Goal: Task Accomplishment & Management: Use online tool/utility

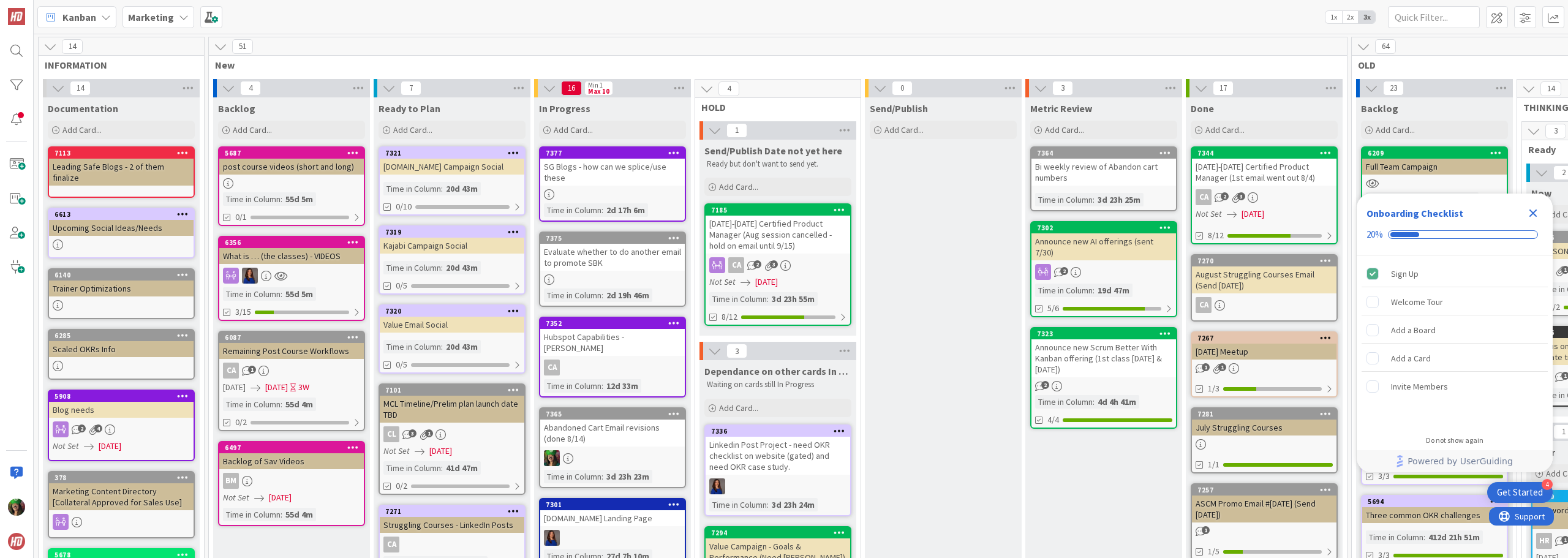
scroll to position [551, 0]
click at [577, 129] on span "Add Card..." at bounding box center [573, 129] width 39 height 11
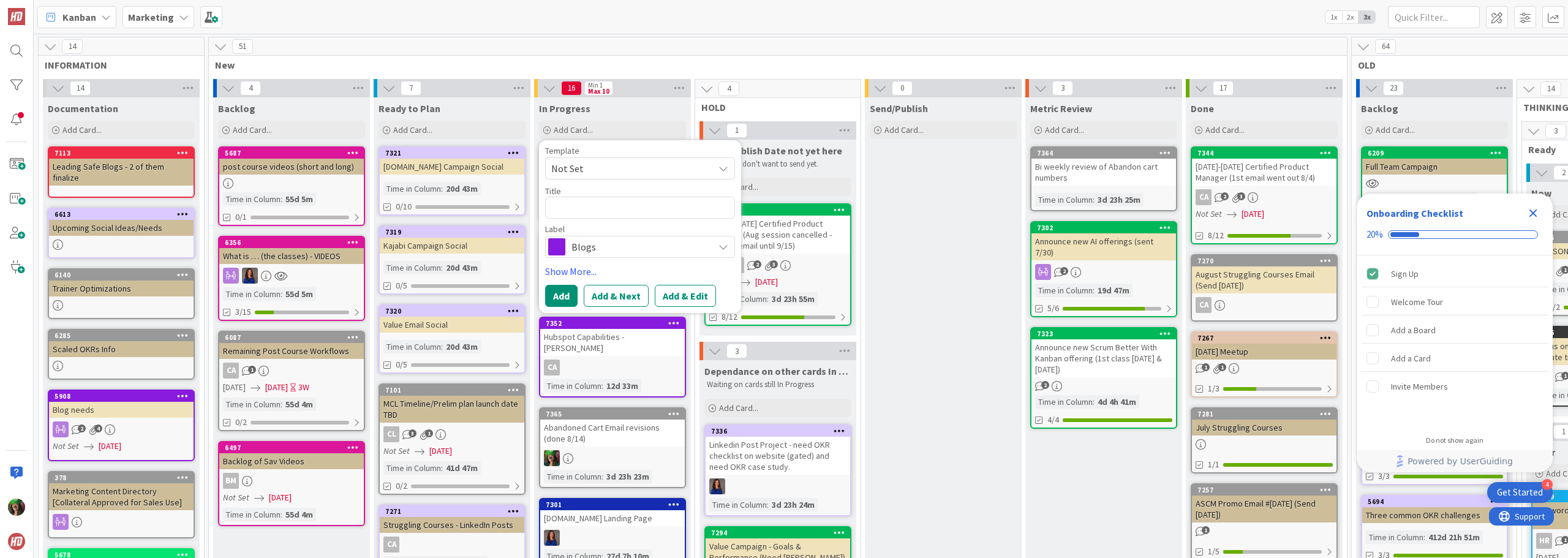
click at [583, 248] on span "Blogs" at bounding box center [639, 247] width 136 height 17
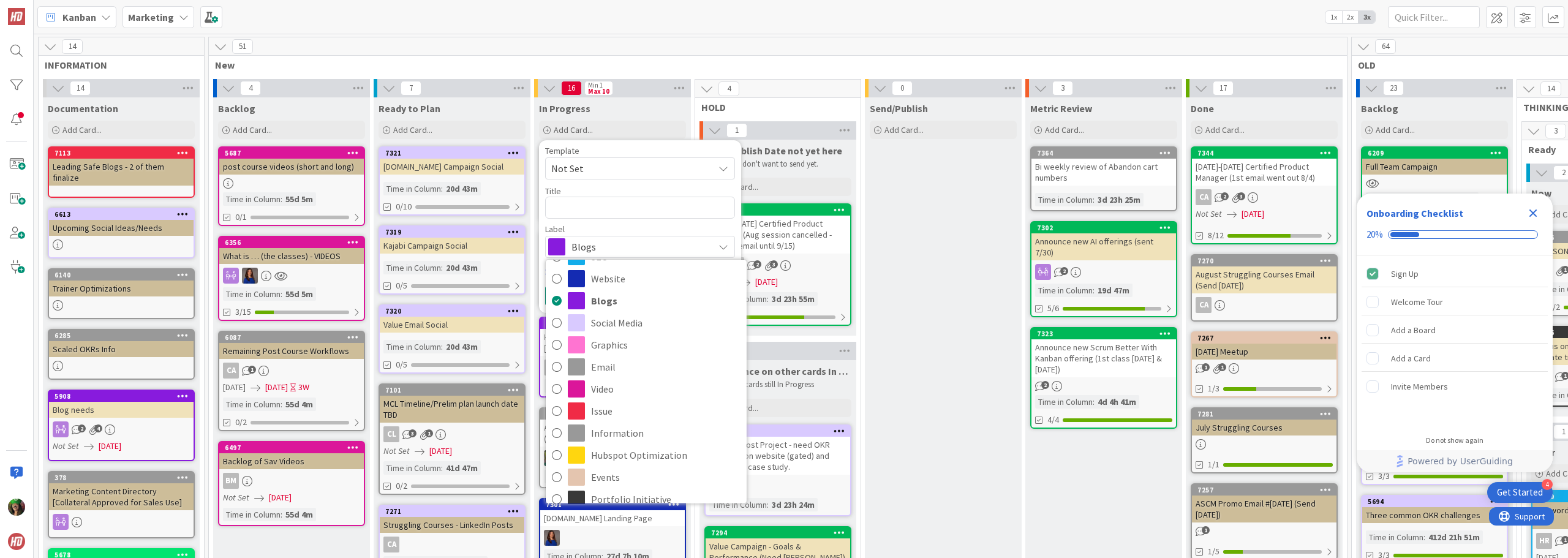
scroll to position [97, 0]
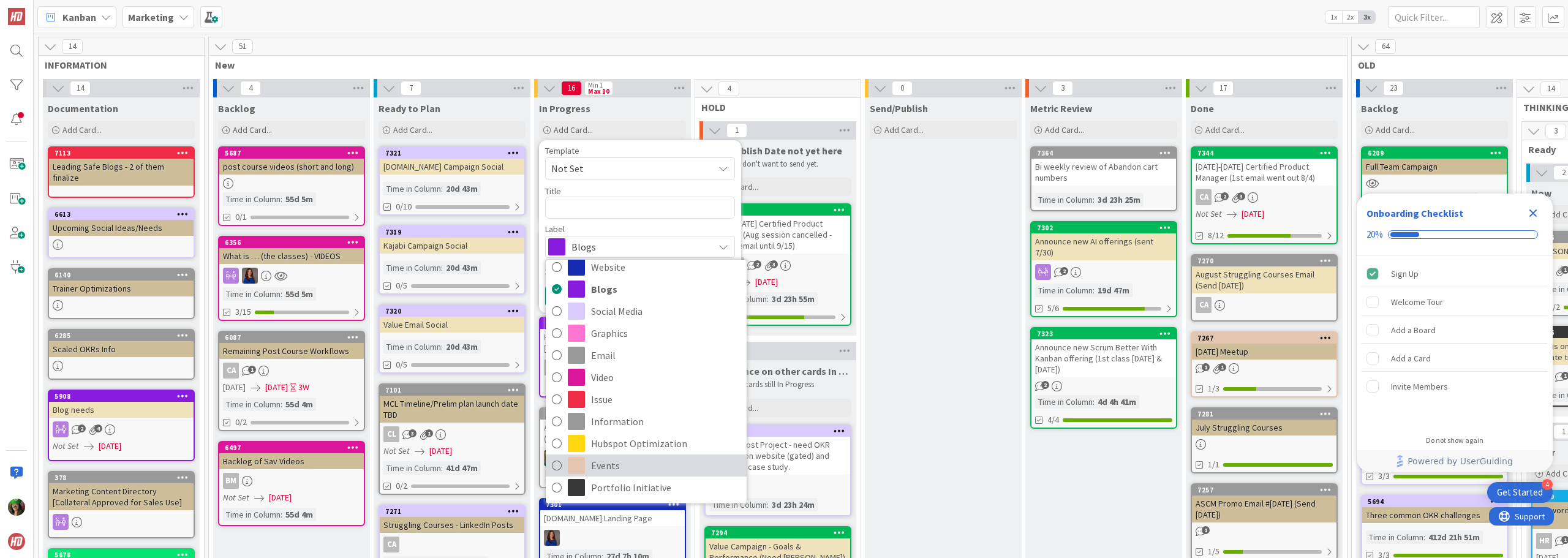
click at [617, 459] on span "Events" at bounding box center [666, 465] width 150 height 18
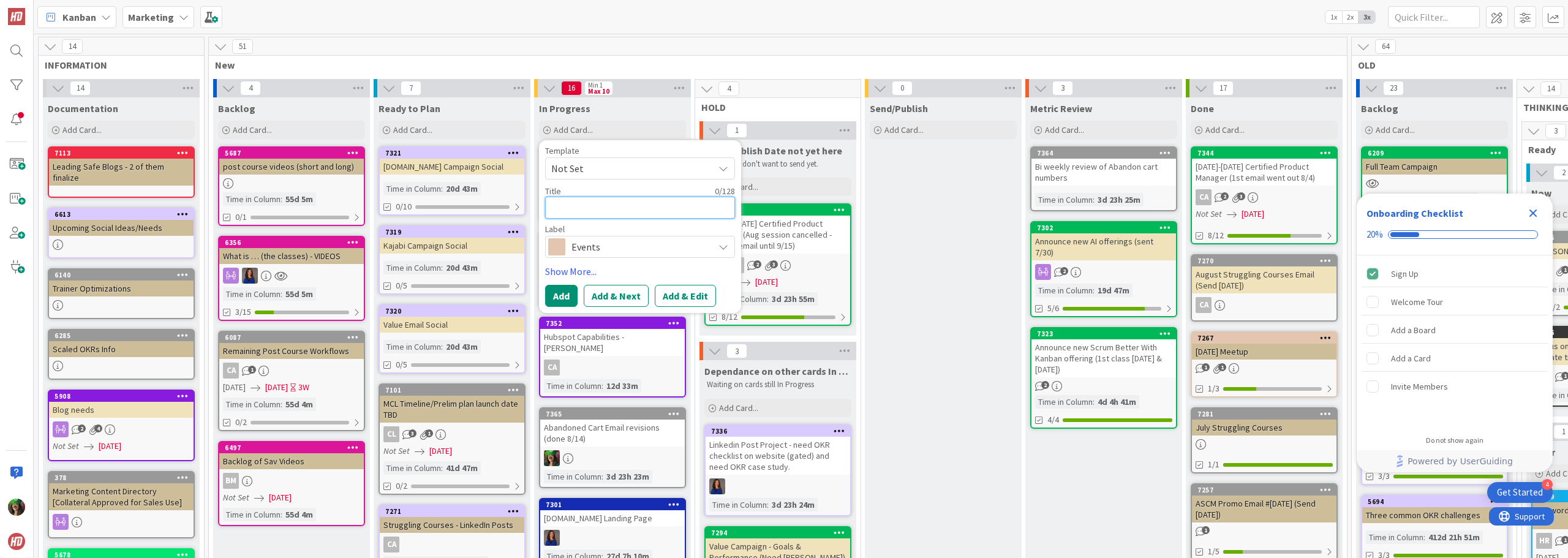
click at [617, 207] on textarea at bounding box center [639, 207] width 190 height 22
type textarea "x"
type textarea "S"
type textarea "x"
type textarea "Se"
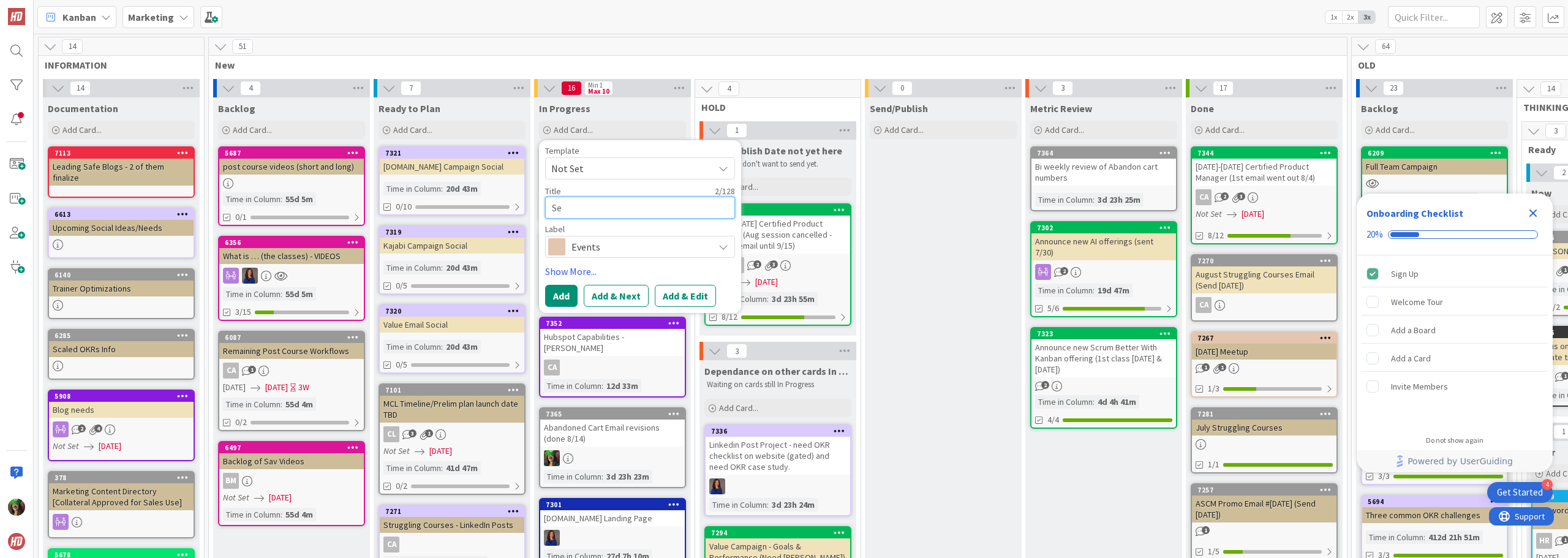
type textarea "x"
type textarea "Sep"
type textarea "x"
type textarea "Sept"
type textarea "x"
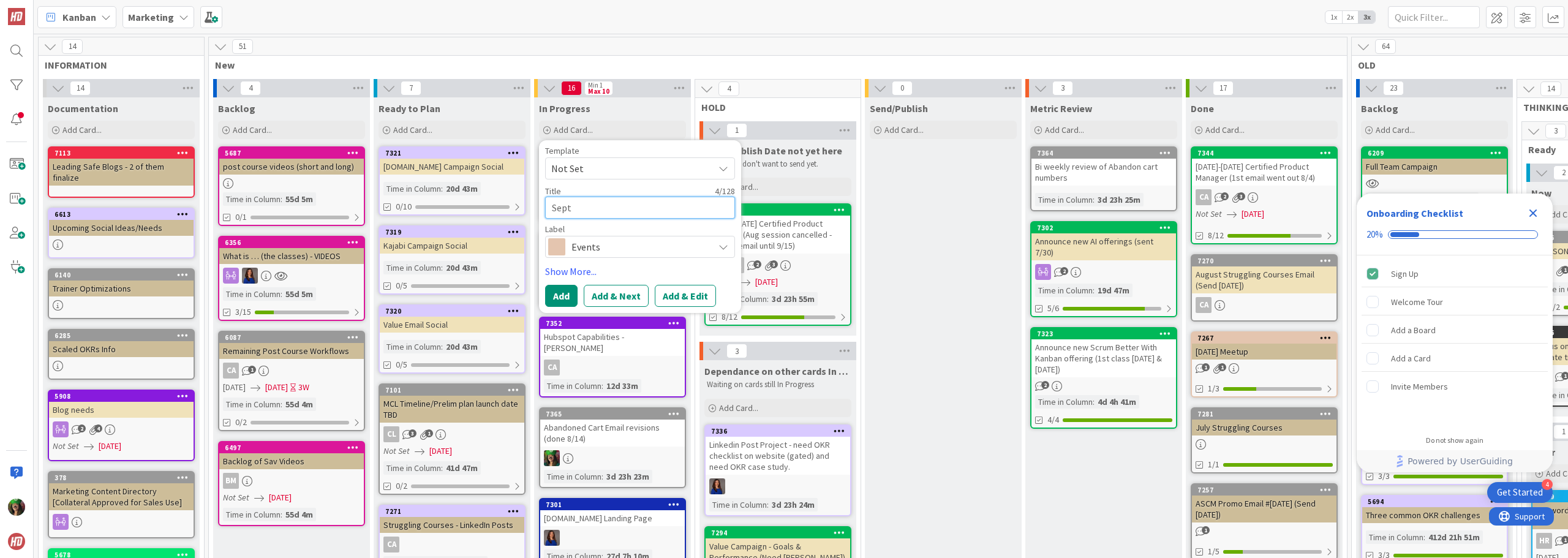
type textarea "Septe"
type textarea "x"
type textarea "Septem"
type textarea "x"
type textarea "Septe"
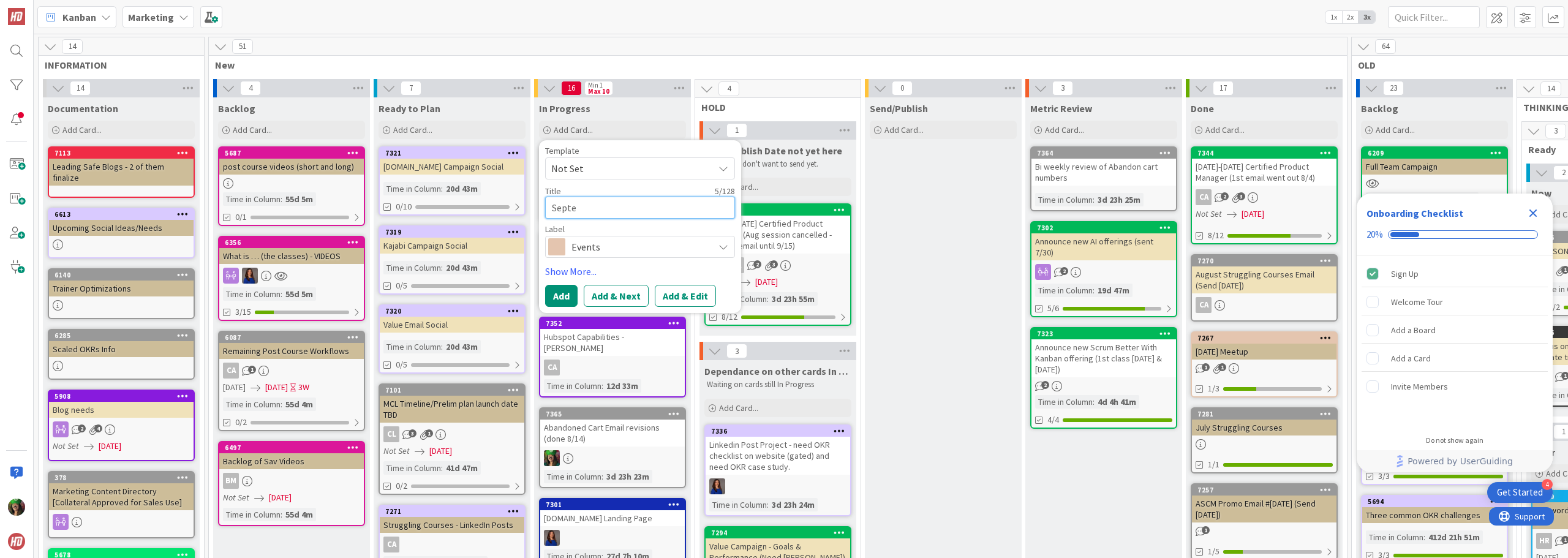
type textarea "x"
type textarea "Sept"
type textarea "x"
type textarea "Sept"
type textarea "x"
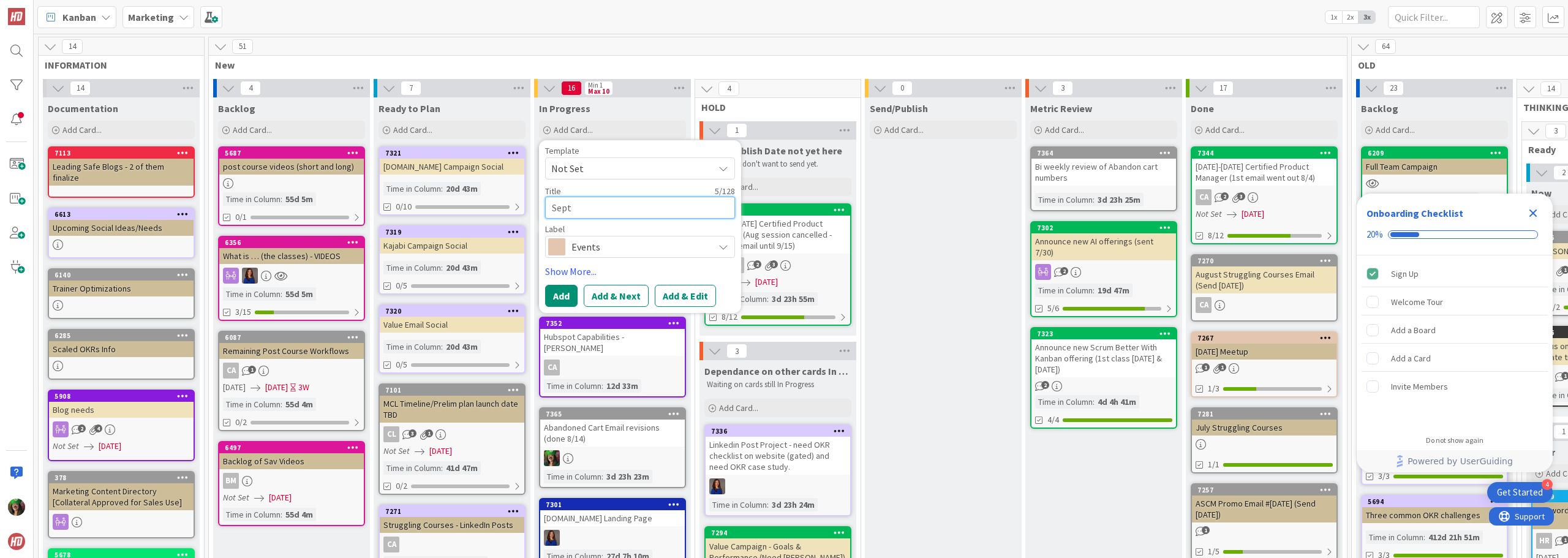
type textarea "Sept 1"
type textarea "x"
type textarea "Sept 17"
type textarea "x"
type textarea "Sept 17t"
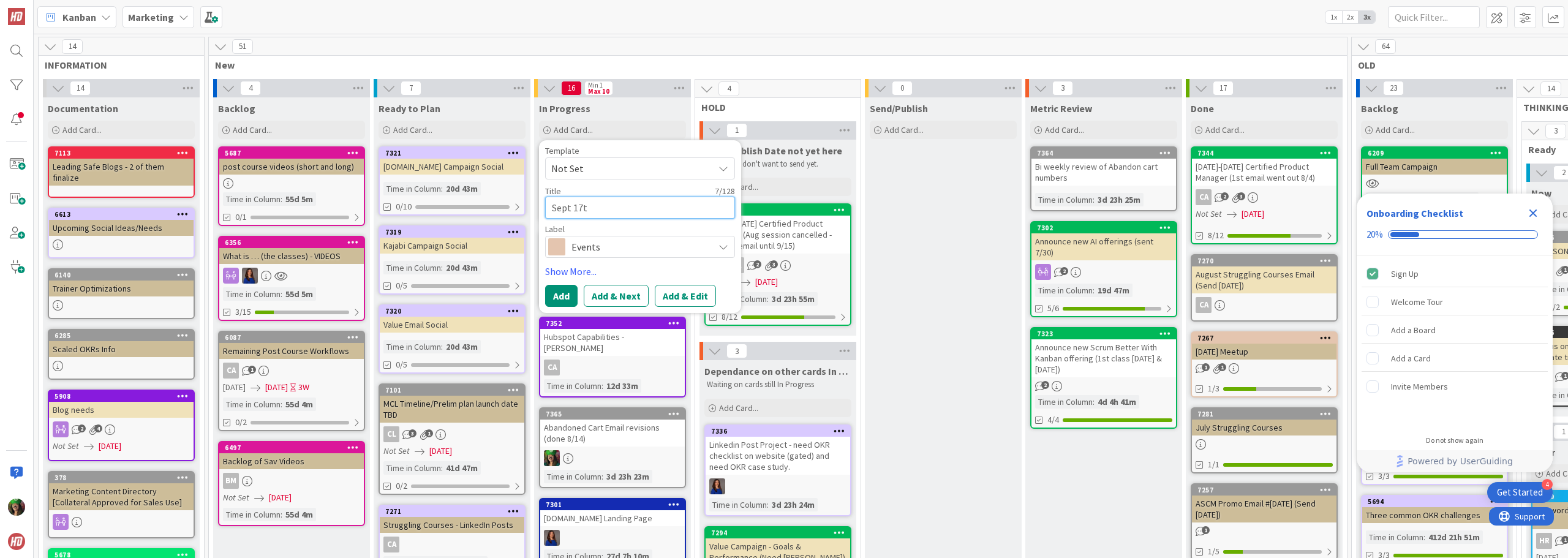
type textarea "x"
type textarea "Sept 17th"
type textarea "x"
type textarea "Sept 17th"
type textarea "x"
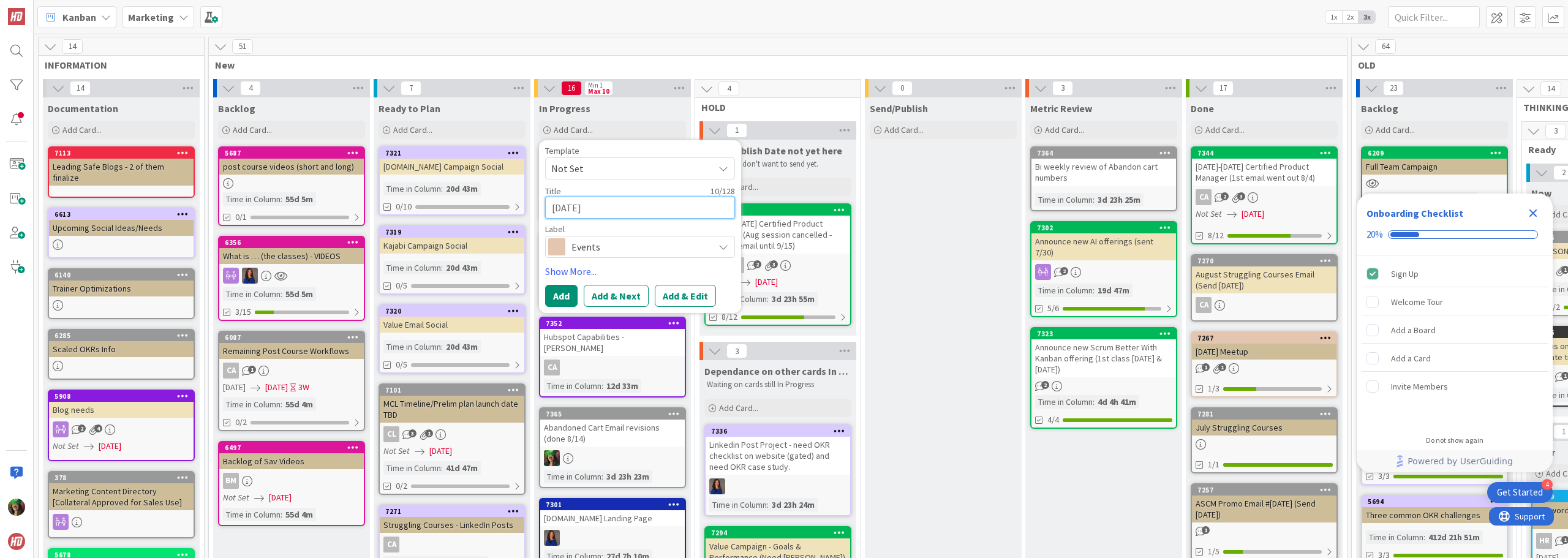
type textarea "Sept 17th W"
type textarea "x"
type textarea "Sept 17th We"
type textarea "x"
type textarea "Sept 17th Web"
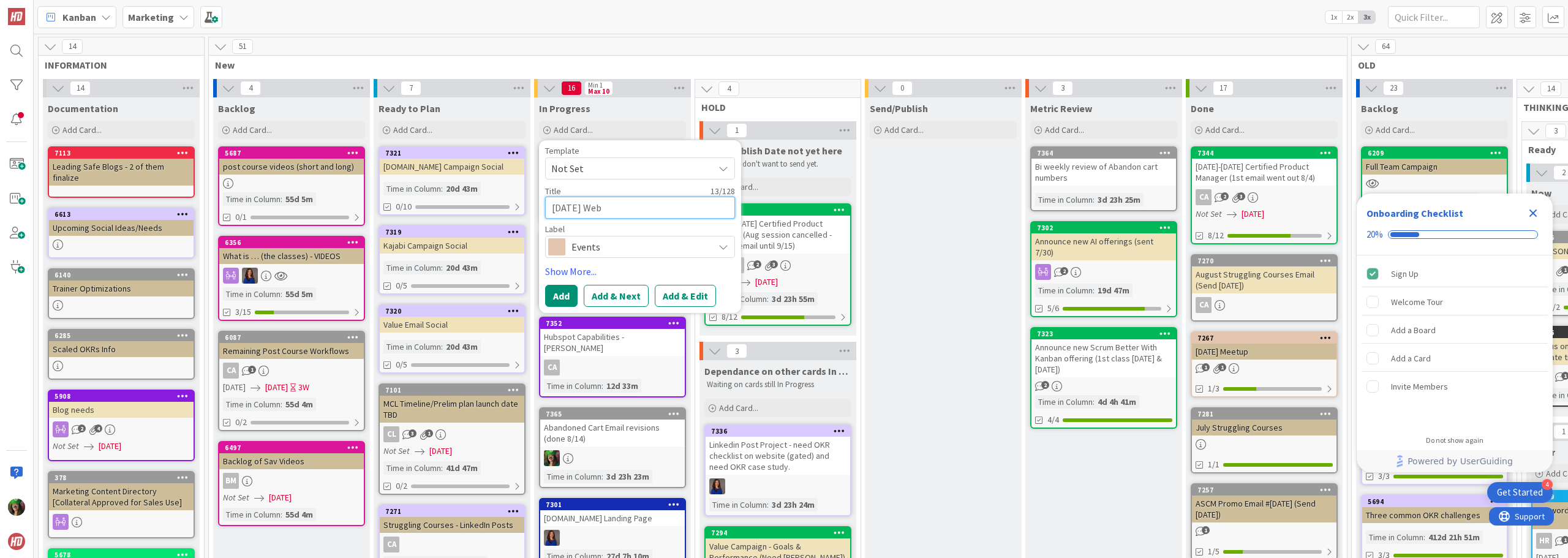
type textarea "x"
type textarea "Sept 17th Webi"
type textarea "x"
type textarea "Sept 17th Webin"
type textarea "x"
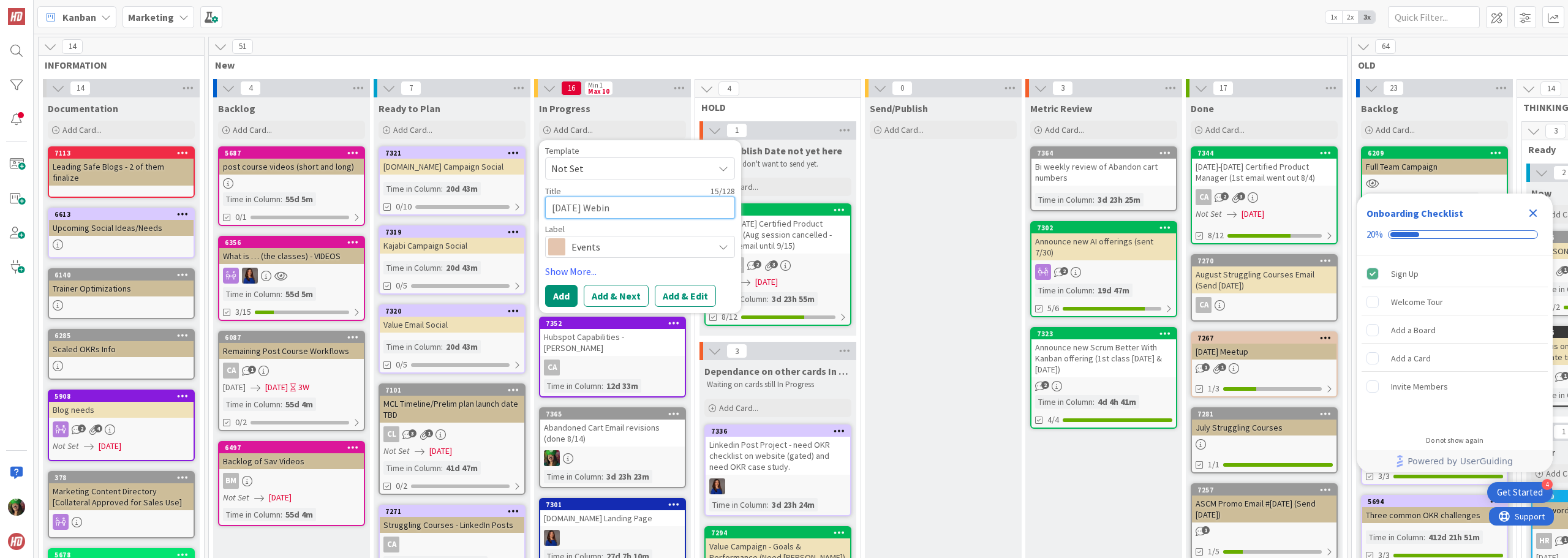
type textarea "Sept 17th Webina"
type textarea "x"
type textarea "Sept 17th Webinar"
type textarea "x"
type textarea "Sept 17th Webinar"
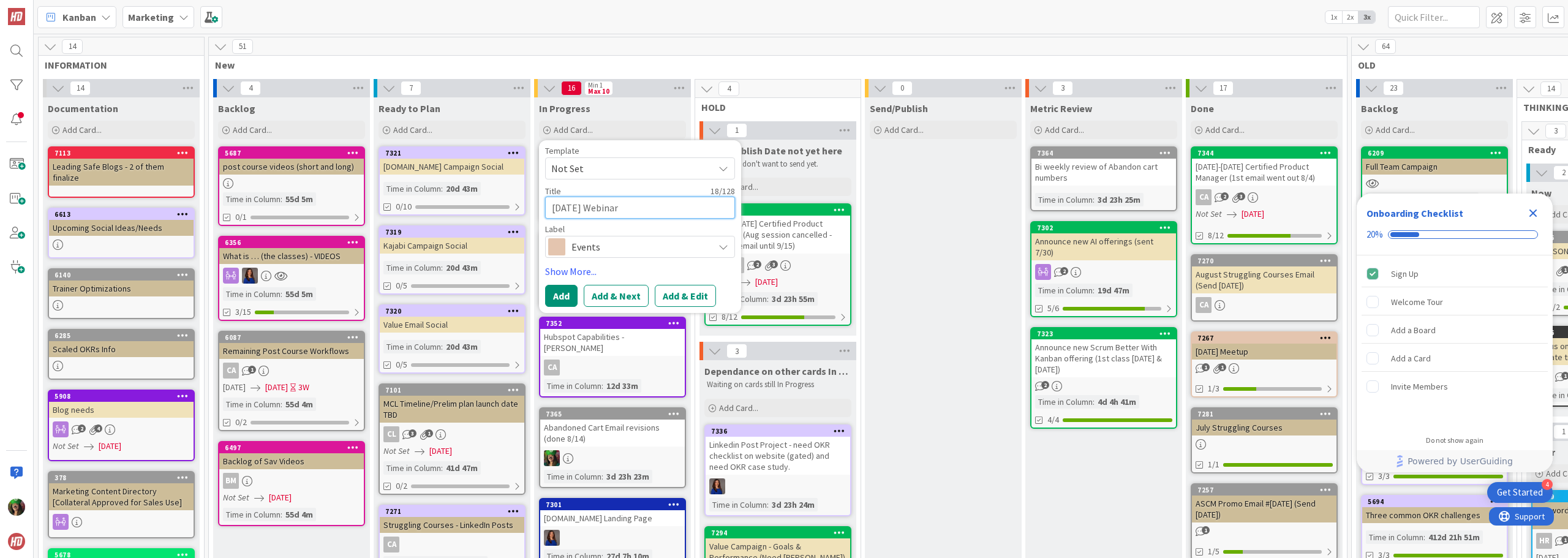
type textarea "x"
type textarea "Sept 17th Webinar /"
type textarea "x"
type textarea "Sept 17th Webinar /"
type textarea "x"
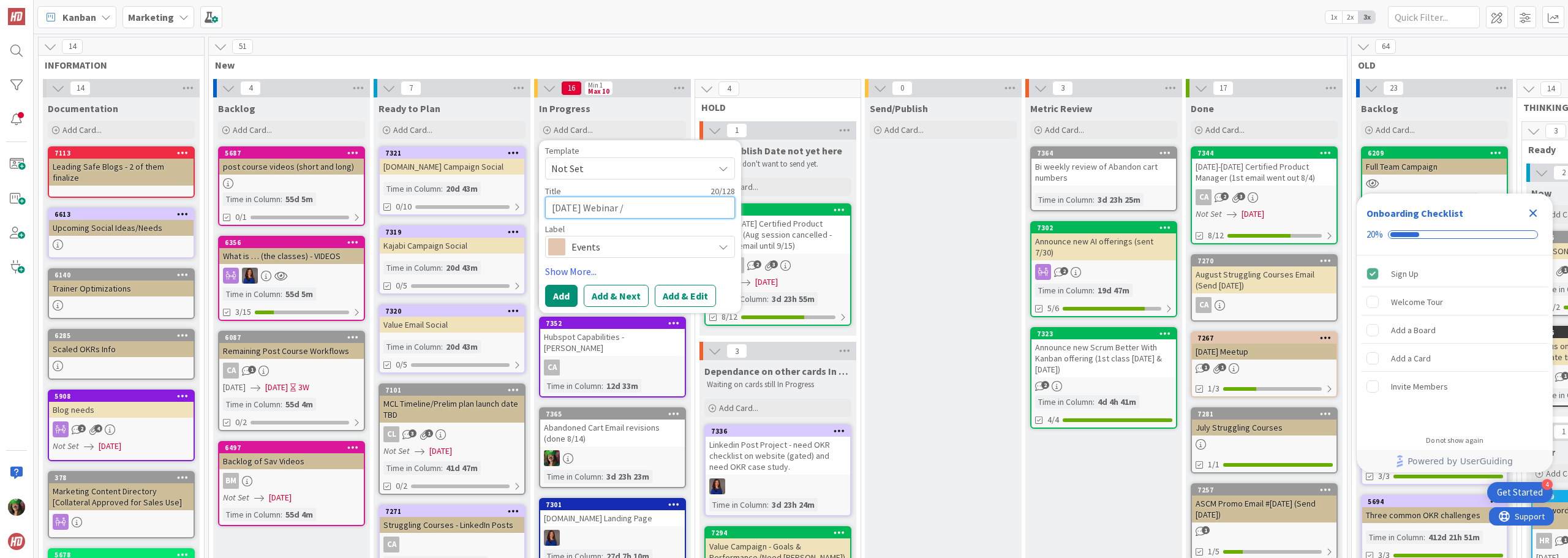
type textarea "Sept 17th Webinar / T"
type textarea "x"
type textarea "Sept 17th Webinar / Ta"
type textarea "x"
type textarea "Sept 17th Webinar / Tal"
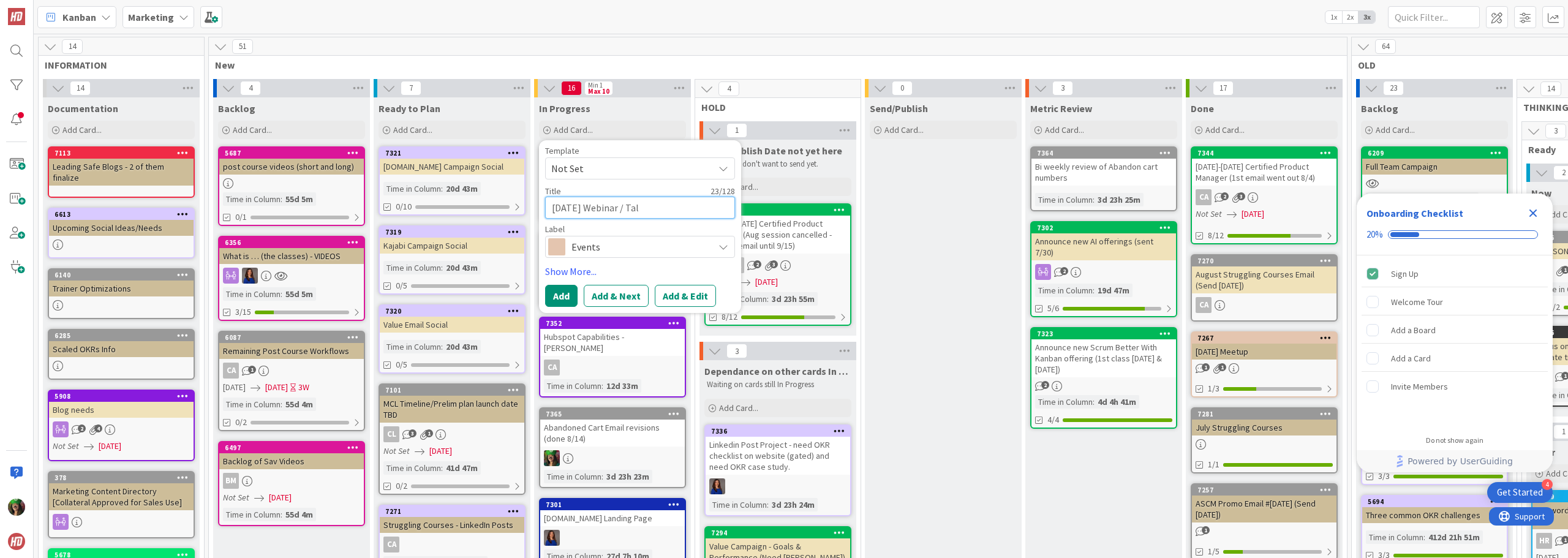
type textarea "x"
type textarea "Sept 17th Webinar / Talk"
type textarea "x"
type textarea "Sept 17th Webinar / Talk"
type textarea "x"
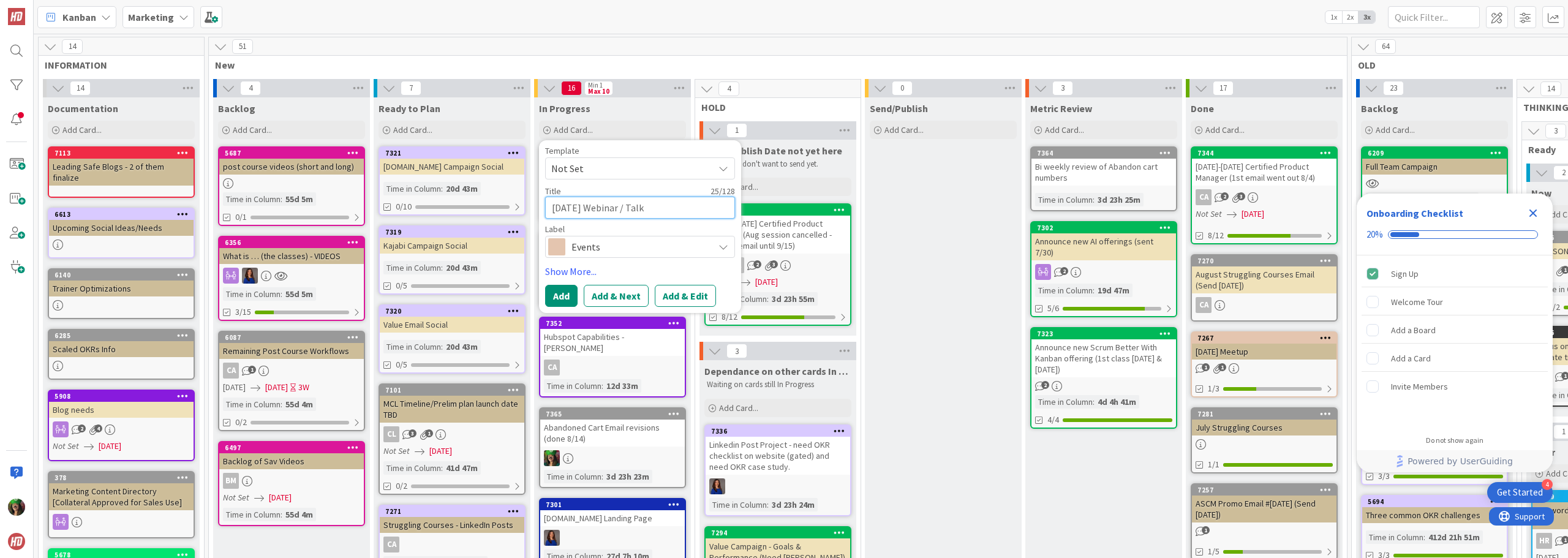
type textarea "Sept 17th Webinar / Talk w"
type textarea "x"
type textarea "Sept 17th Webinar / Talk w/"
type textarea "x"
type textarea "Sept 17th Webinar / Talk w/"
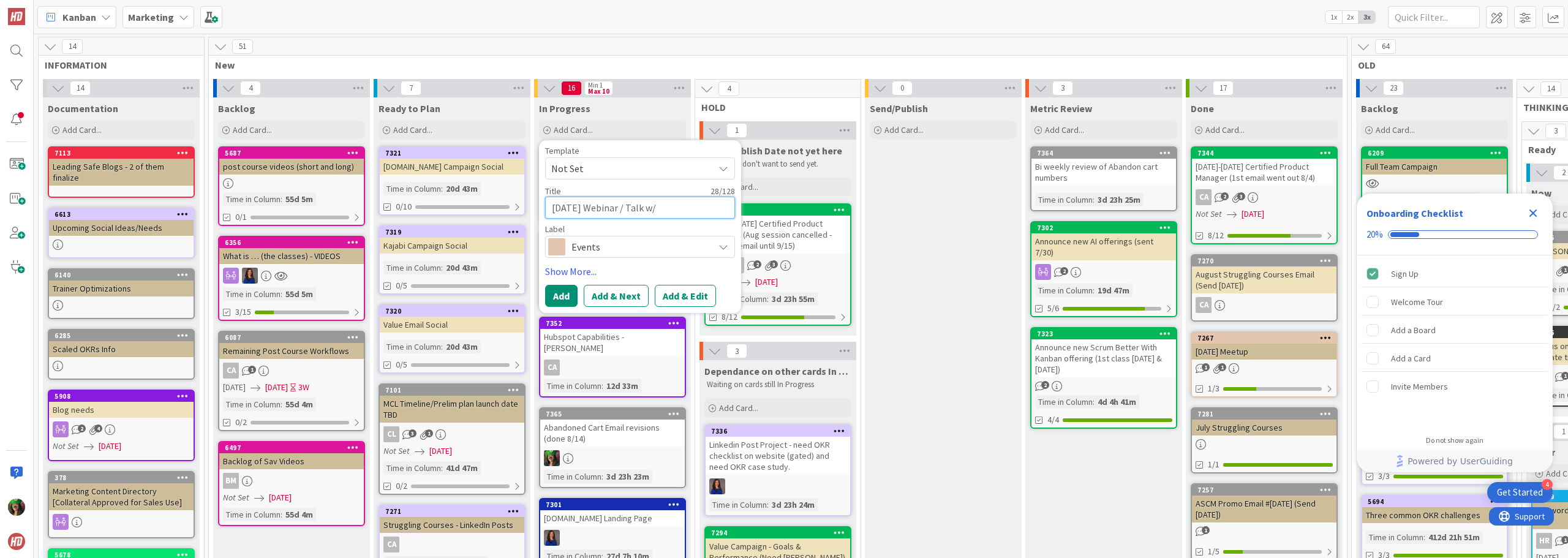
type textarea "x"
type textarea "Sept 17th Webinar / Talk w/ D"
type textarea "x"
type textarea "Sept 17th Webinar / Talk w/ Da"
type textarea "x"
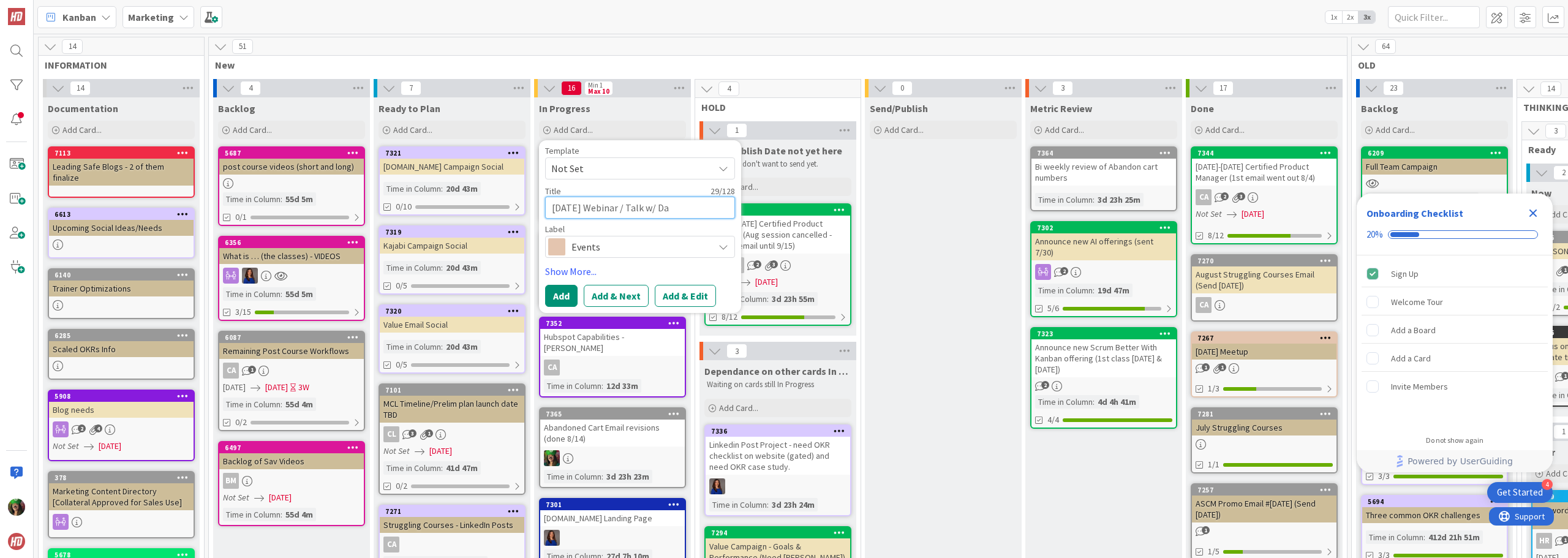
type textarea "Sept 17th Webinar / Talk w/ Dav"
type textarea "x"
type textarea "Sept 17th Webinar / Talk w/ Davi"
type textarea "x"
type textarea "Sept 17th Webinar / Talk w/ David"
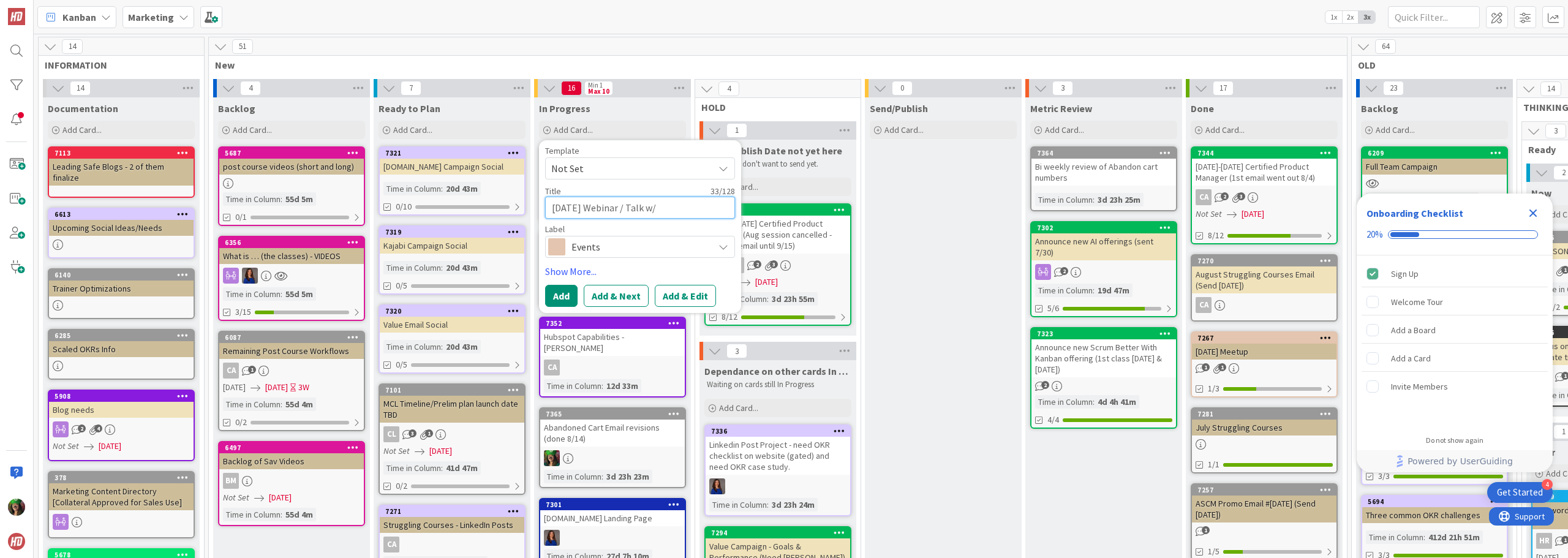
type textarea "x"
type textarea "Sept 17th Webinar / Talk w/ David"
type textarea "x"
type textarea "Sept 17th Webinar / Talk w/ David m"
type textarea "x"
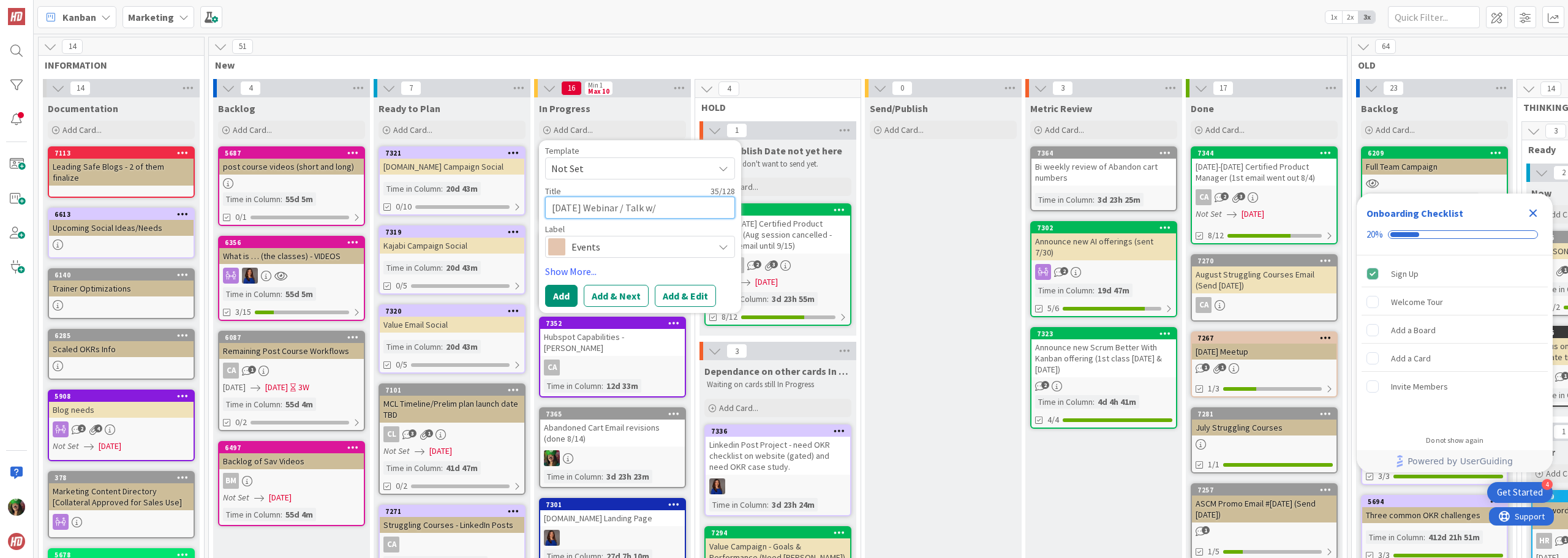
type textarea "Sept 17th Webinar / Talk w/ David ma"
type textarea "x"
type textarea "Sept 17th Webinar / Talk w/ David mar"
type textarea "x"
type textarea "Sept 17th Webinar / Talk w/ David ma"
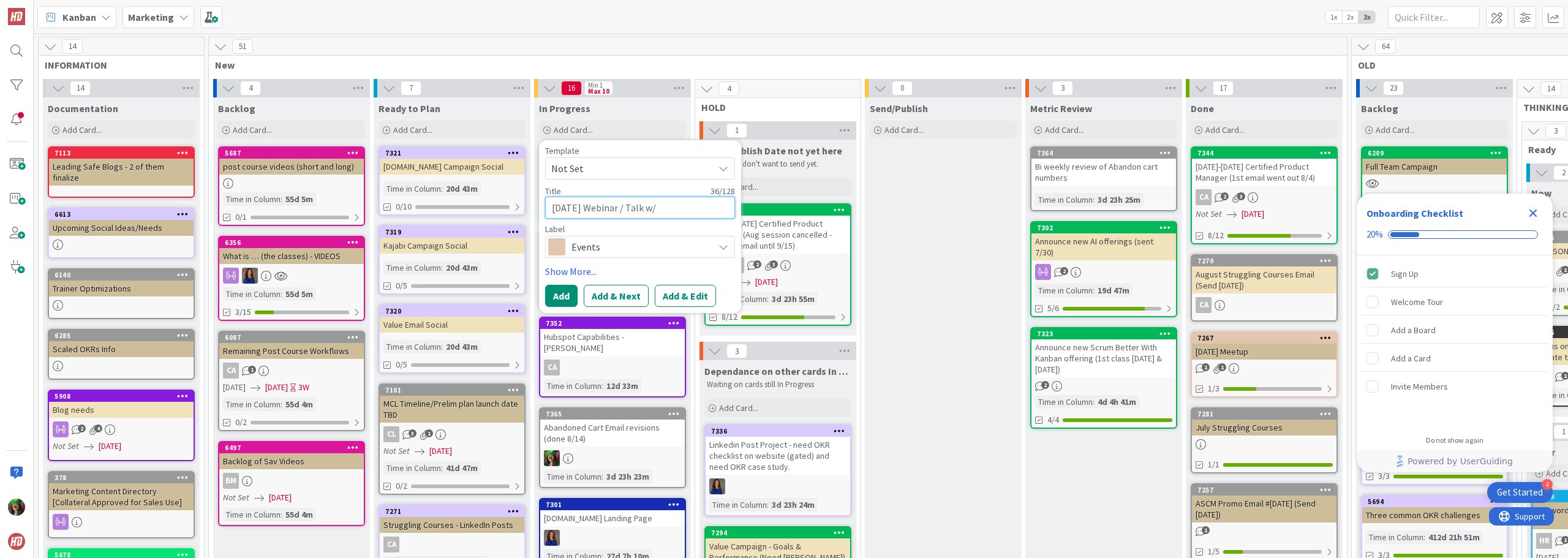
type textarea "x"
type textarea "Sept 17th Webinar / Talk w/ David m"
type textarea "x"
type textarea "Sept 17th Webinar / Talk w/ David"
type textarea "x"
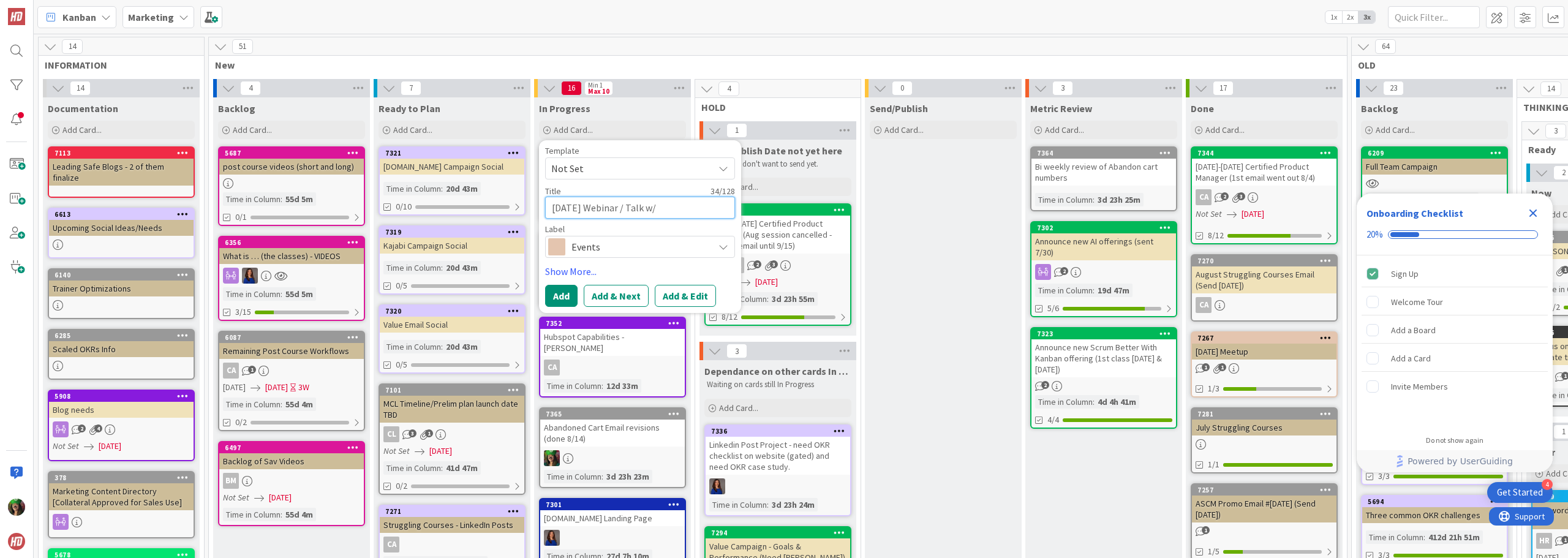
type textarea "Sept 17th Webinar / Talk w/ David M"
type textarea "x"
type textarea "Sept 17th Webinar / Talk w/ David Ma"
type textarea "x"
type textarea "Sept 17th Webinar / Talk w/ David Mar"
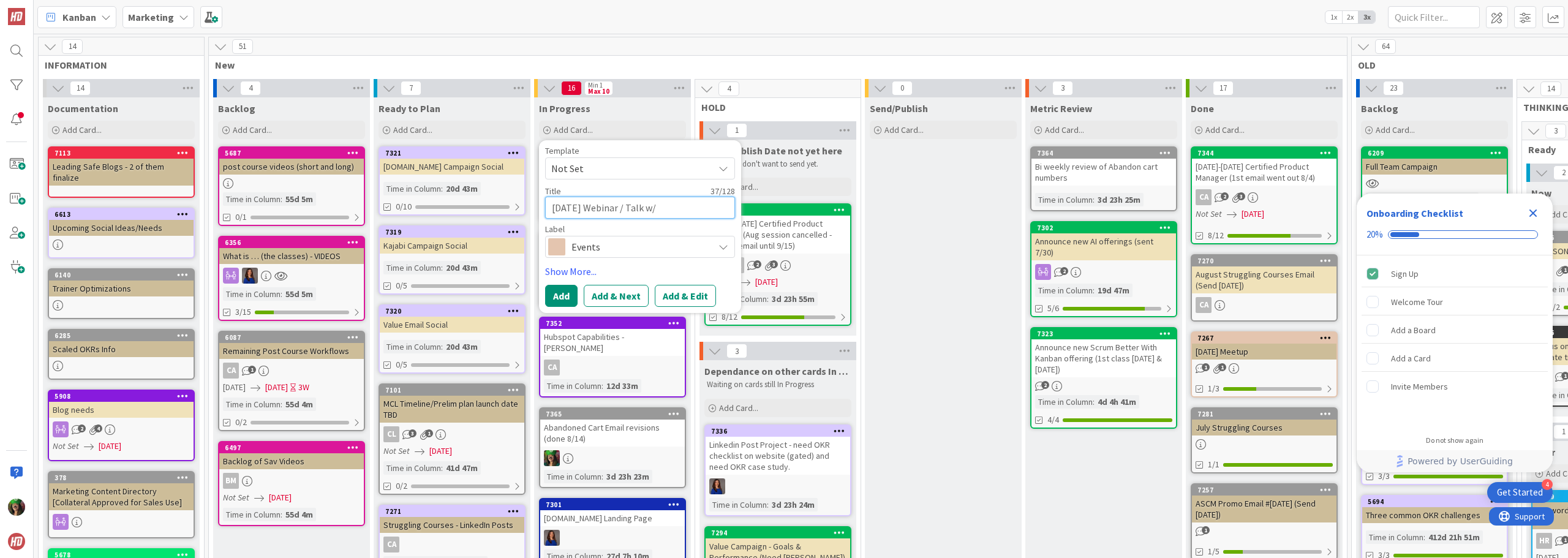
type textarea "x"
type textarea "Sept 17th Webinar / Talk w/ David Marq"
type textarea "x"
type textarea "Sept 17th Webinar / Talk w/ David Marqu"
type textarea "x"
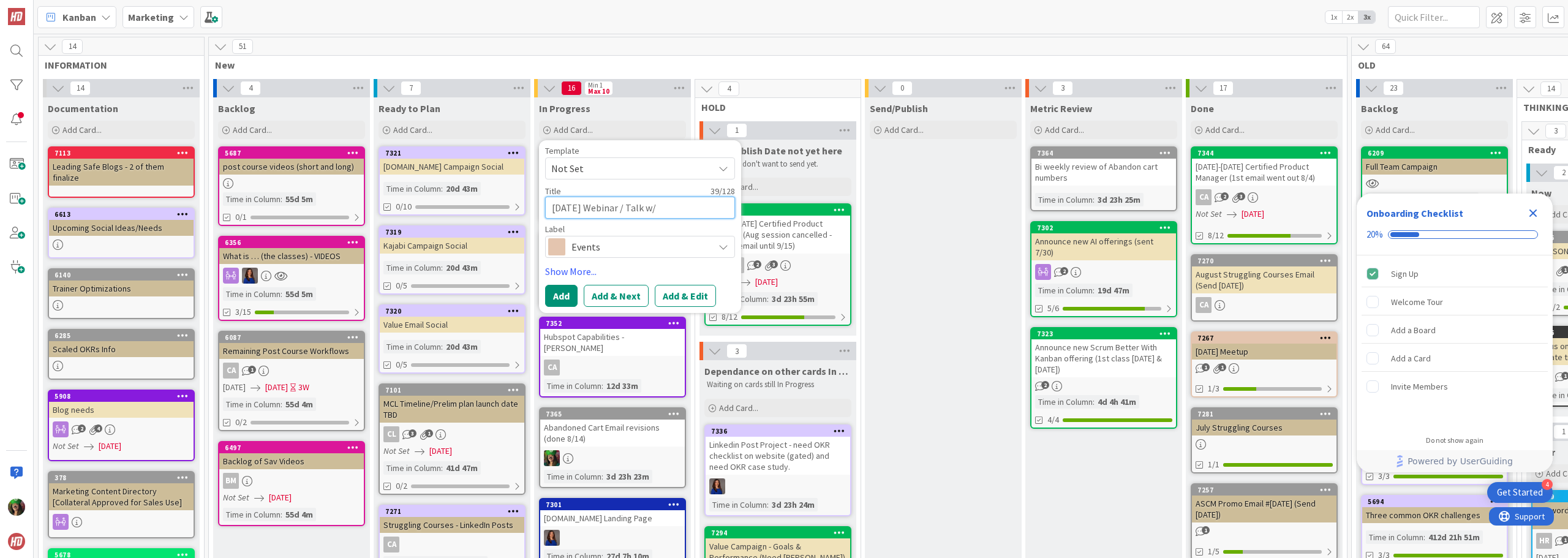
type textarea "Sept 17th Webinar / Talk w/ David Marque"
type textarea "x"
type textarea "Sept 17th Webinar / Talk w/ David Marquet"
click at [682, 294] on button "Add & Edit" at bounding box center [685, 295] width 61 height 22
type textarea "x"
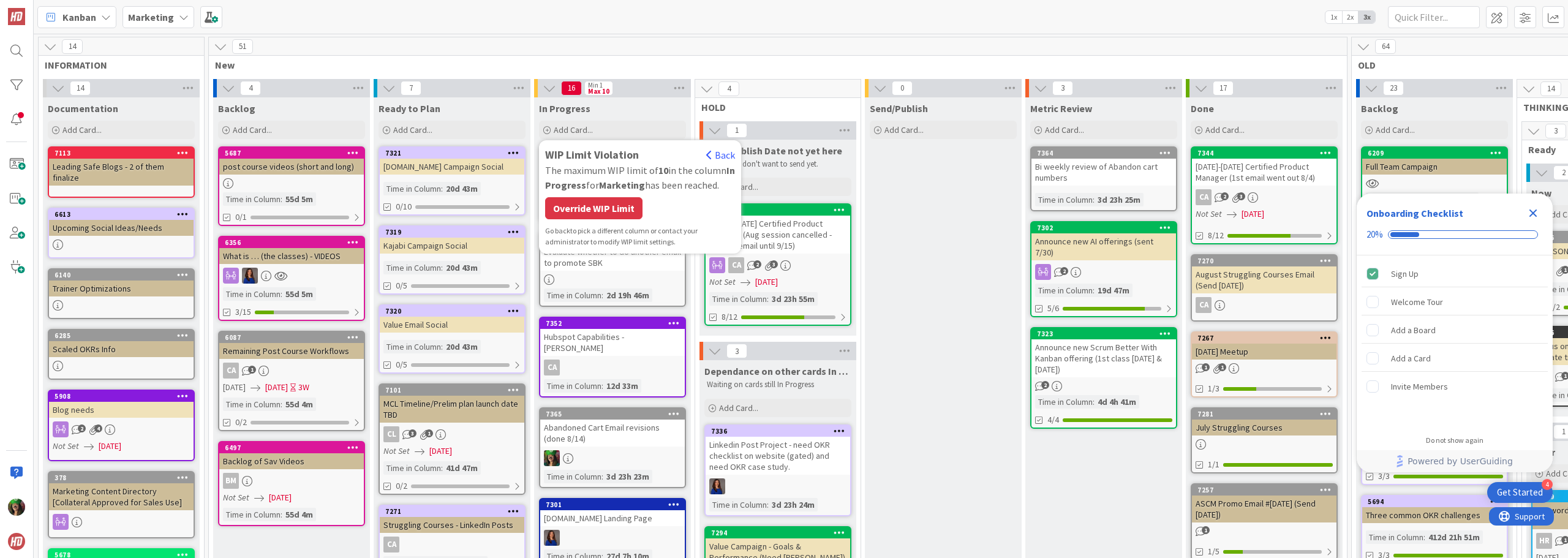
click at [630, 208] on div "Override WIP Limit" at bounding box center [593, 208] width 97 height 22
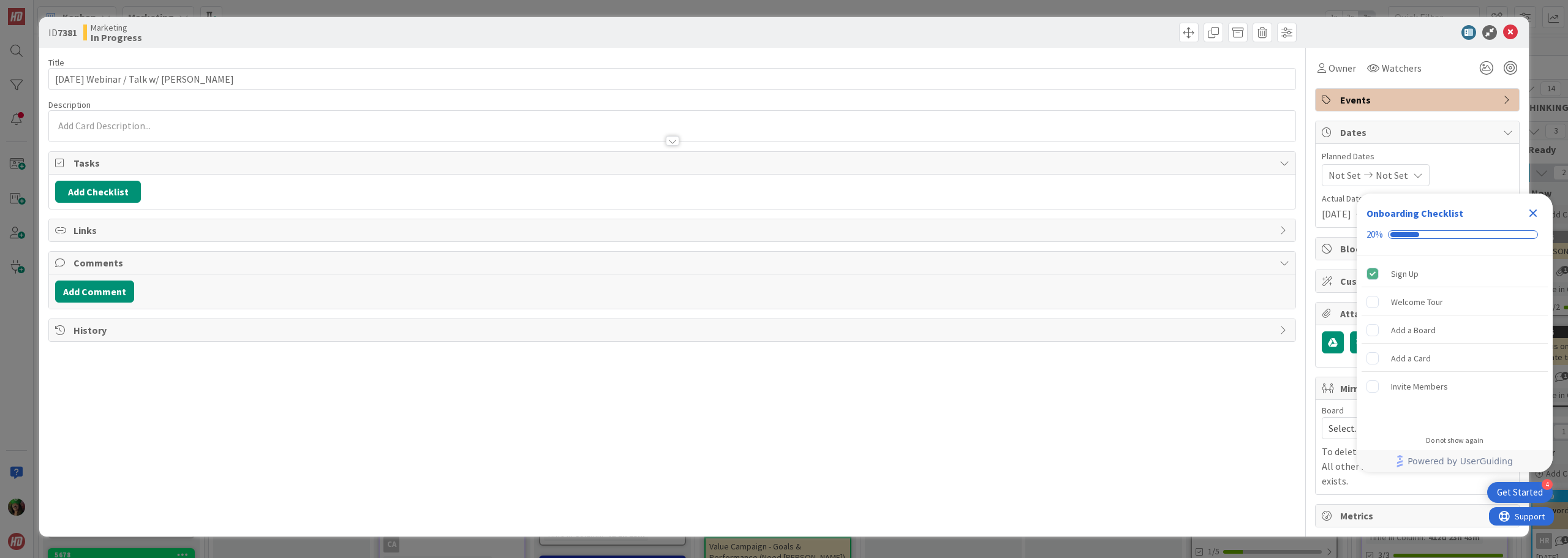
click at [374, 128] on div at bounding box center [672, 126] width 1247 height 31
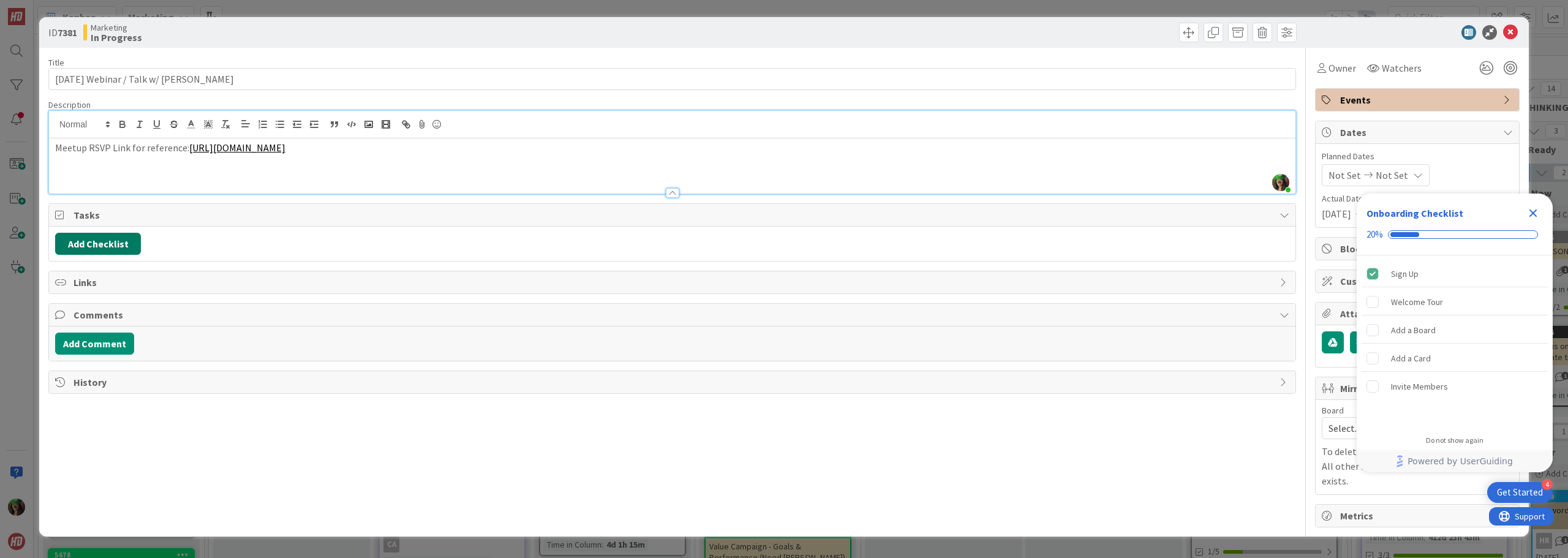
click at [116, 244] on button "Add Checklist" at bounding box center [98, 243] width 86 height 22
click at [82, 334] on button "Add" at bounding box center [77, 331] width 32 height 22
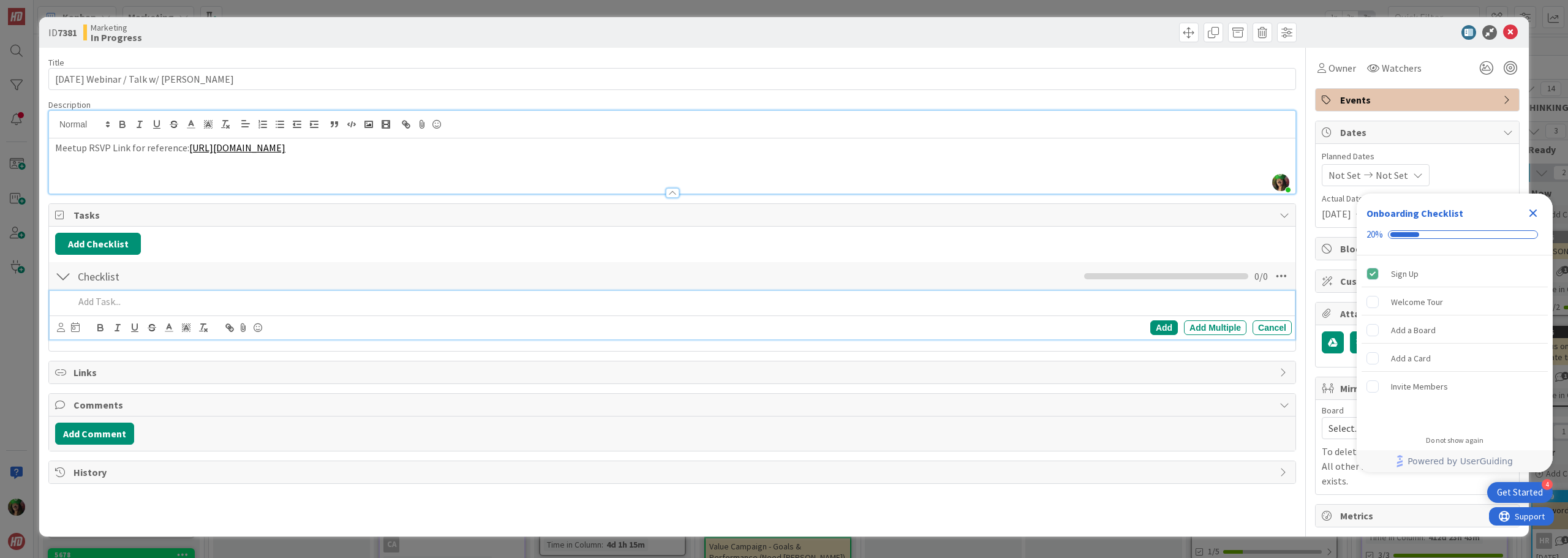
click at [120, 306] on p at bounding box center [680, 301] width 1212 height 14
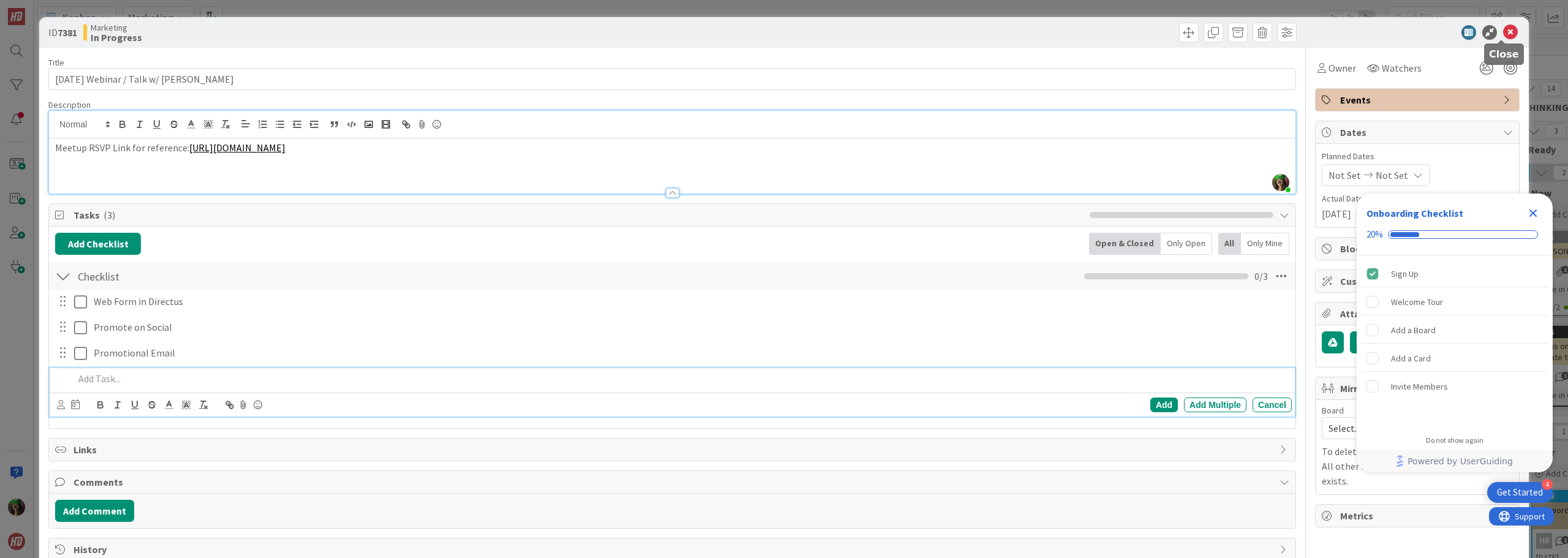
click at [1506, 35] on icon at bounding box center [1510, 32] width 15 height 15
